Goal: Task Accomplishment & Management: Use online tool/utility

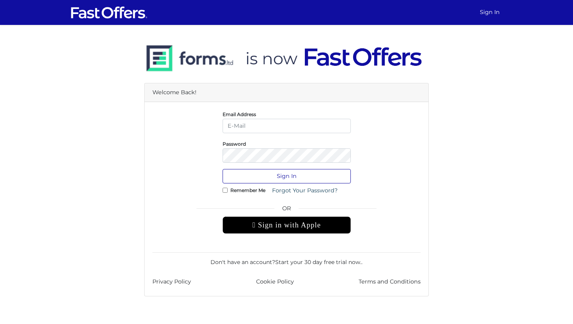
type input "jenelle@strata.ca"
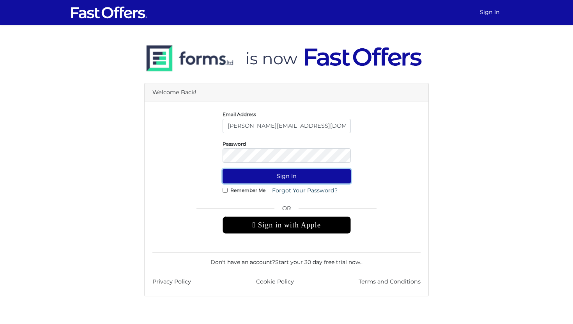
click at [254, 176] on button "Sign In" at bounding box center [286, 176] width 128 height 14
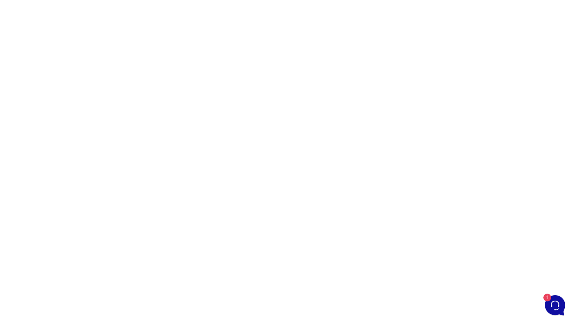
scroll to position [38, 0]
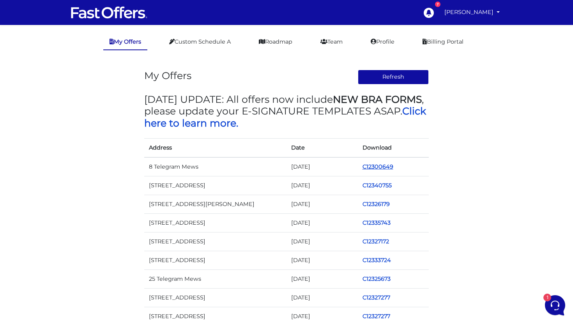
click at [374, 166] on link "C12300649" at bounding box center [377, 166] width 31 height 7
